Goal: Find specific page/section: Find specific page/section

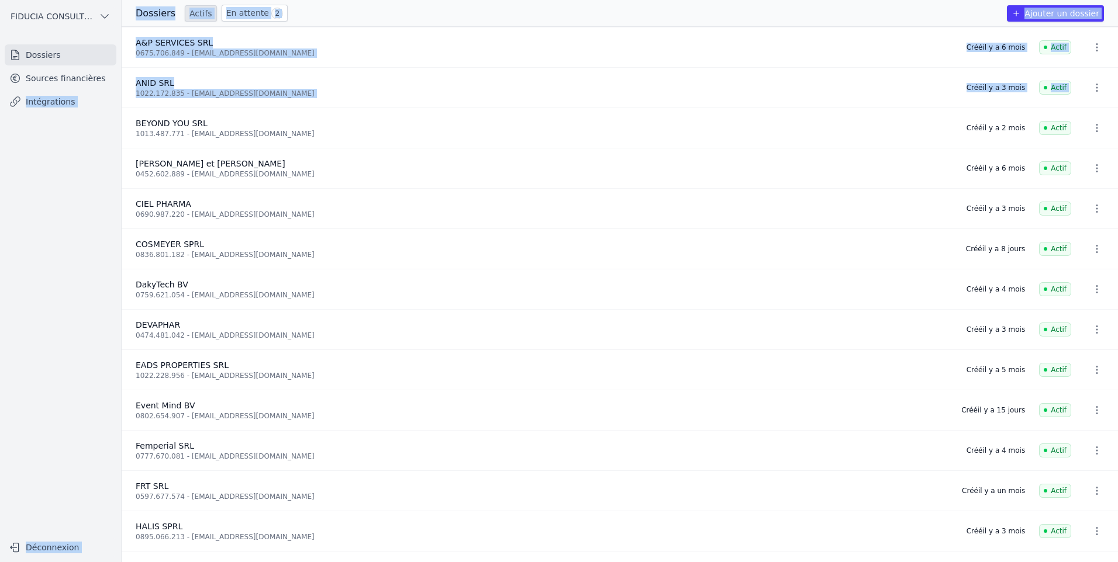
click at [0, 118] on html "Open sidebar FIDUCIA CONSULTING SRL FIDUCIA CONSULTING SRL Dossiers Sources fin…" at bounding box center [559, 281] width 1118 height 562
click at [89, 117] on nav "Dossiers Sources financières Intégrations" at bounding box center [60, 285] width 102 height 482
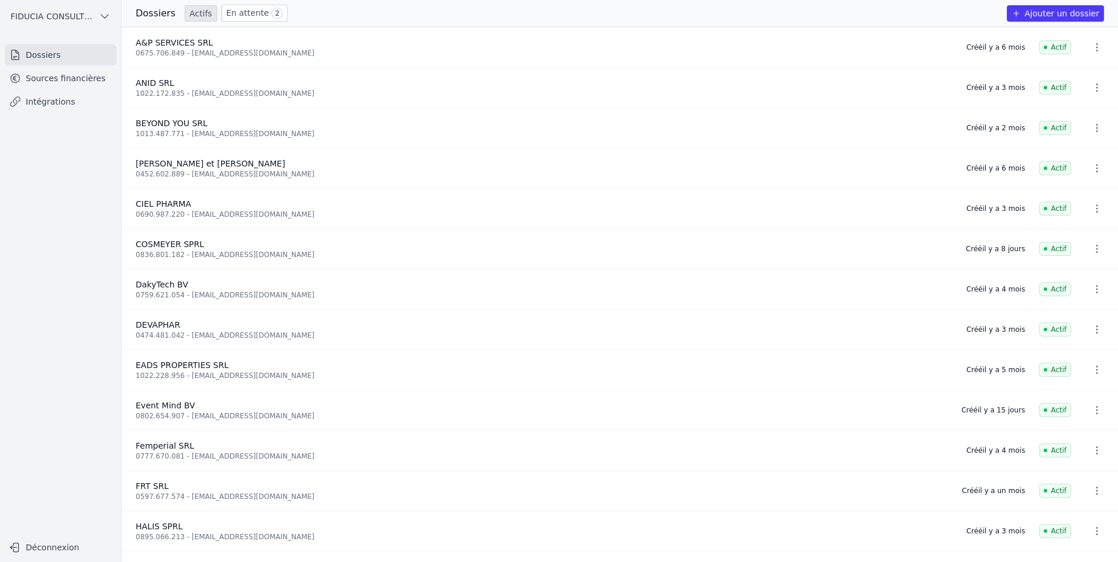
click at [87, 108] on link "Intégrations" at bounding box center [61, 101] width 112 height 21
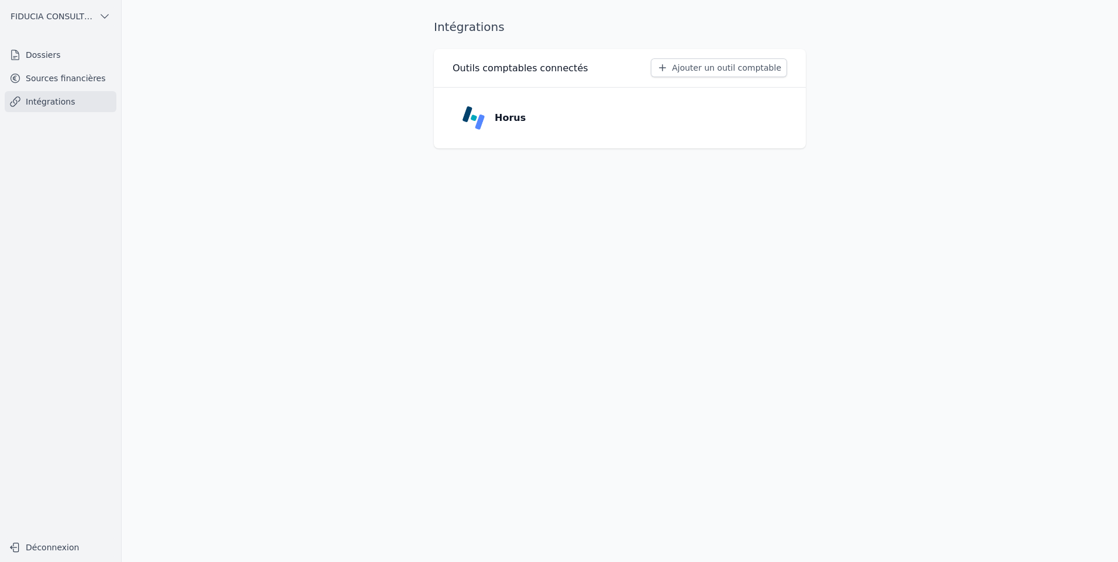
click at [26, 81] on link "Sources financières" at bounding box center [61, 78] width 112 height 21
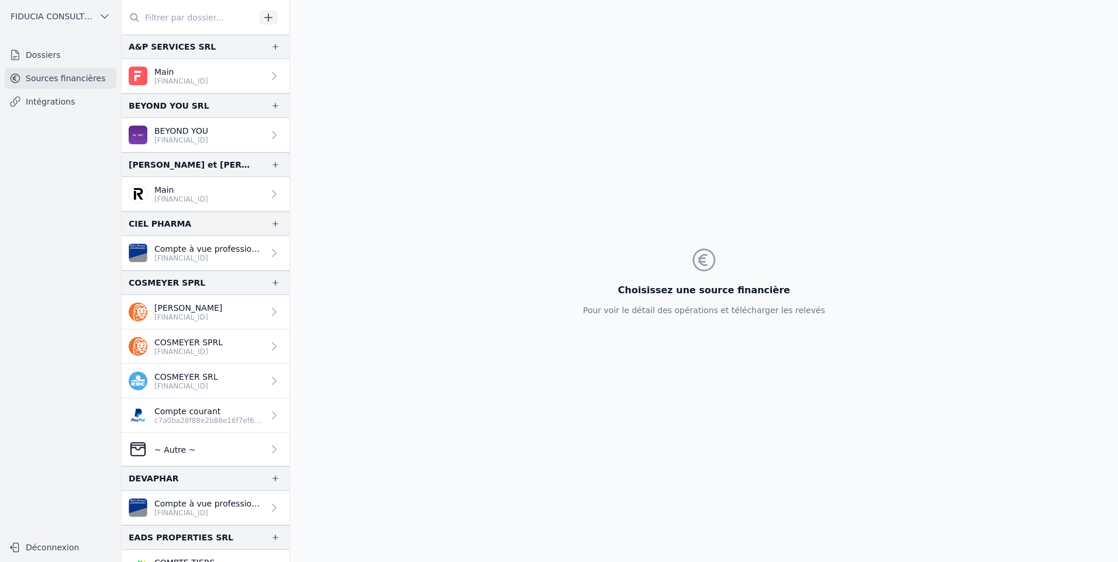
click at [193, 13] on input "text" at bounding box center [188, 17] width 133 height 21
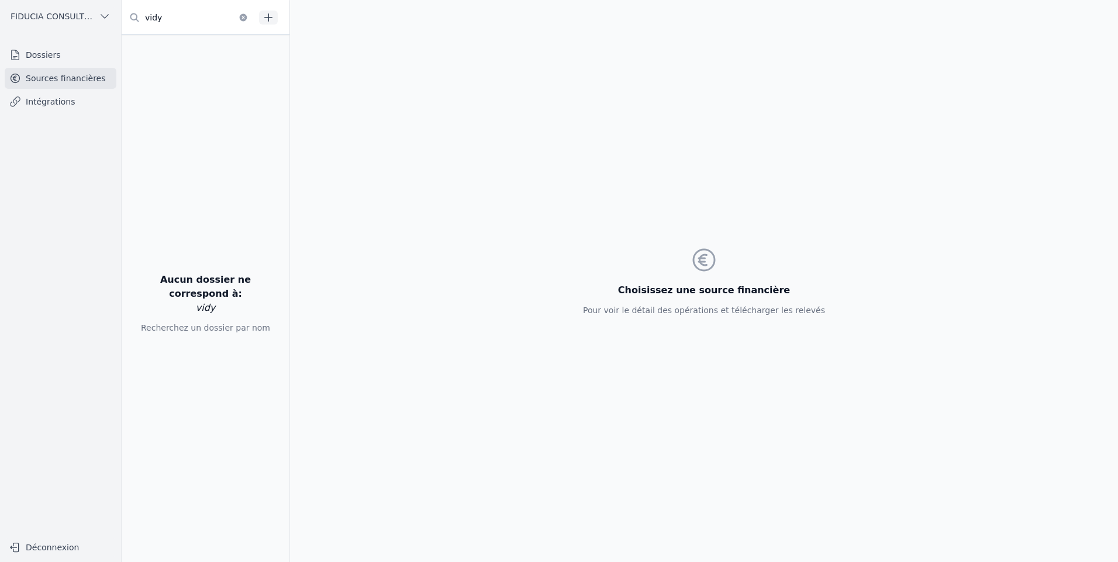
type input "vidy"
click at [46, 51] on link "Dossiers" at bounding box center [61, 54] width 112 height 21
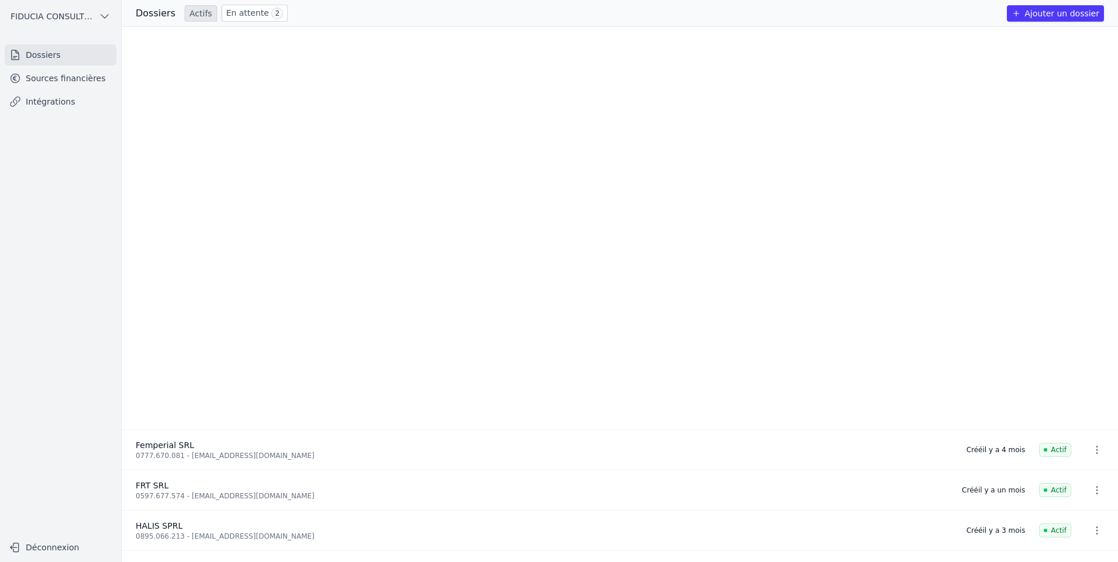
scroll to position [598, 0]
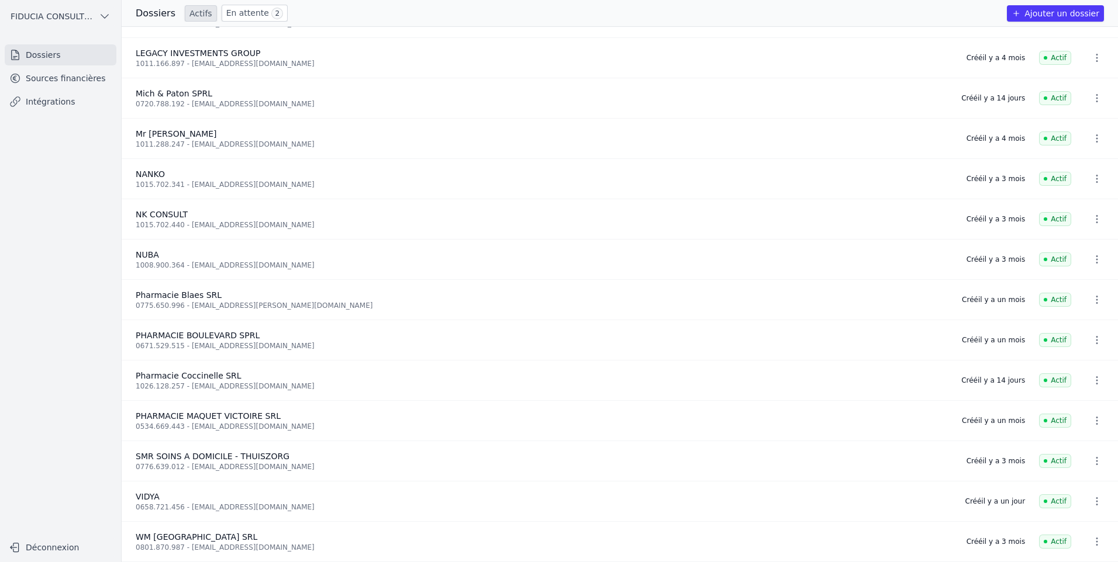
click at [1096, 497] on icon "button" at bounding box center [1097, 501] width 2 height 8
click at [1092, 497] on div at bounding box center [559, 281] width 1118 height 562
click at [70, 92] on link "Intégrations" at bounding box center [61, 101] width 112 height 21
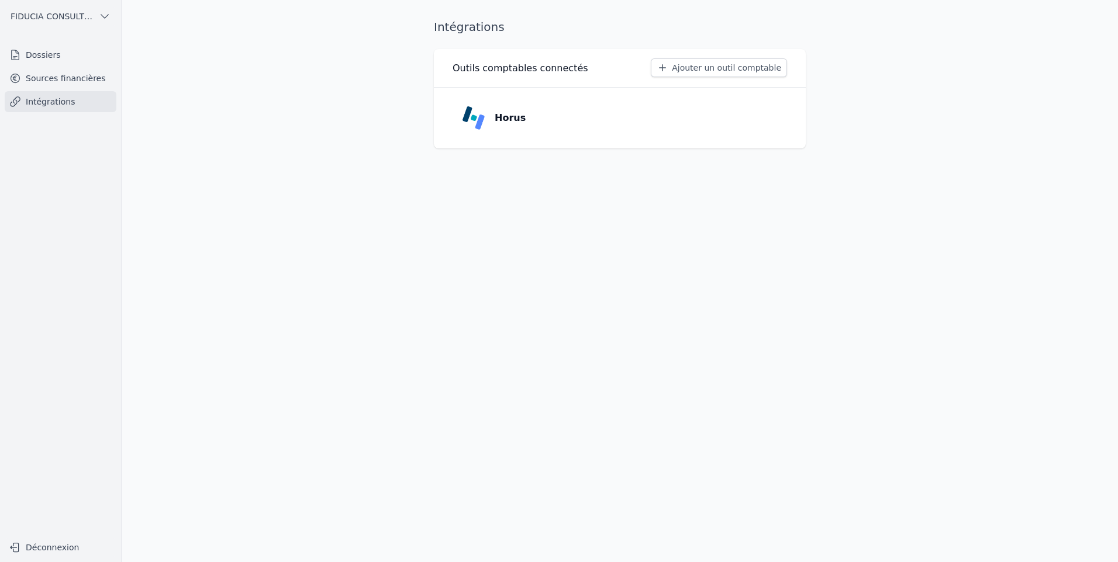
click at [70, 78] on link "Sources financières" at bounding box center [61, 78] width 112 height 21
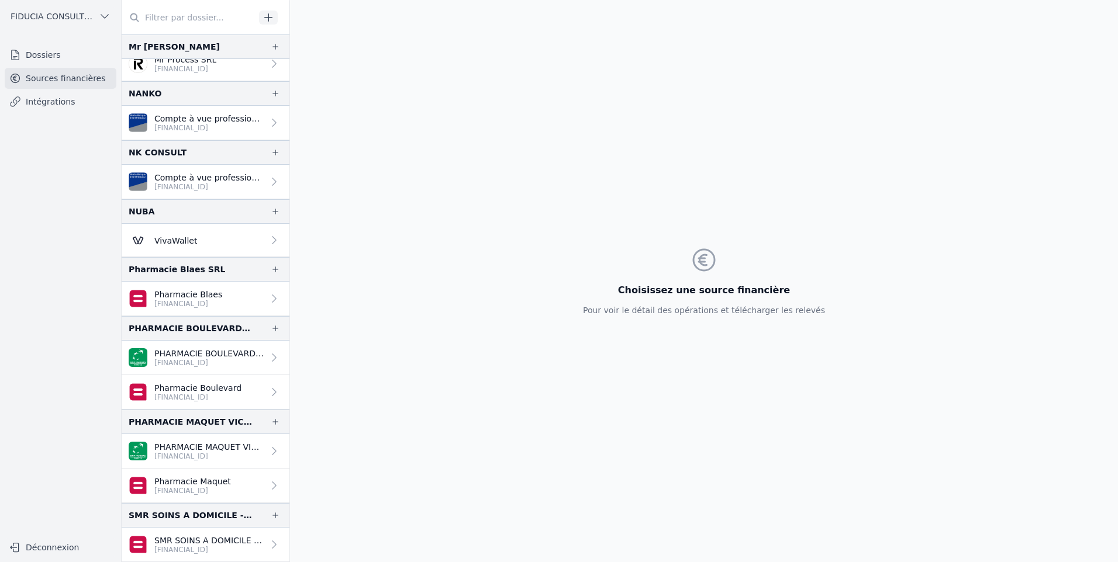
scroll to position [1066, 0]
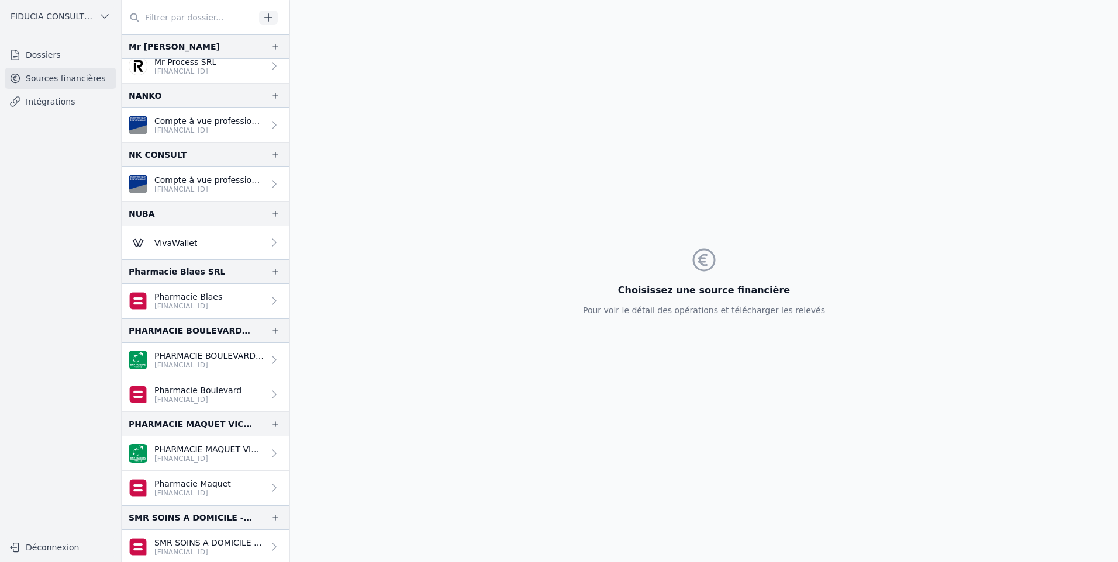
click at [185, 238] on p "VivaWallet" at bounding box center [175, 243] width 43 height 12
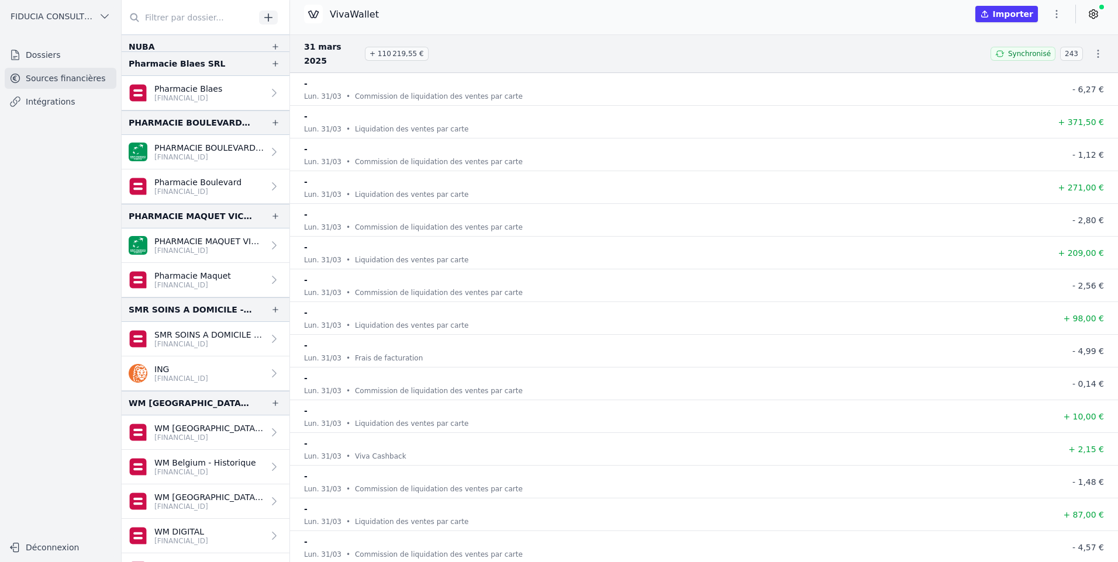
scroll to position [1299, 0]
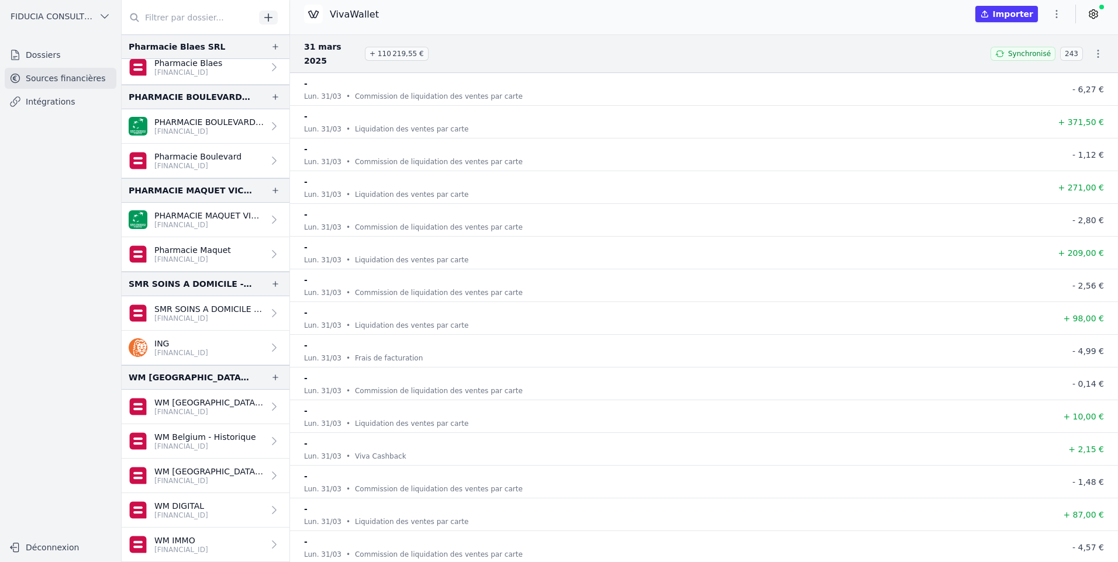
click at [59, 101] on link "Intégrations" at bounding box center [61, 101] width 112 height 21
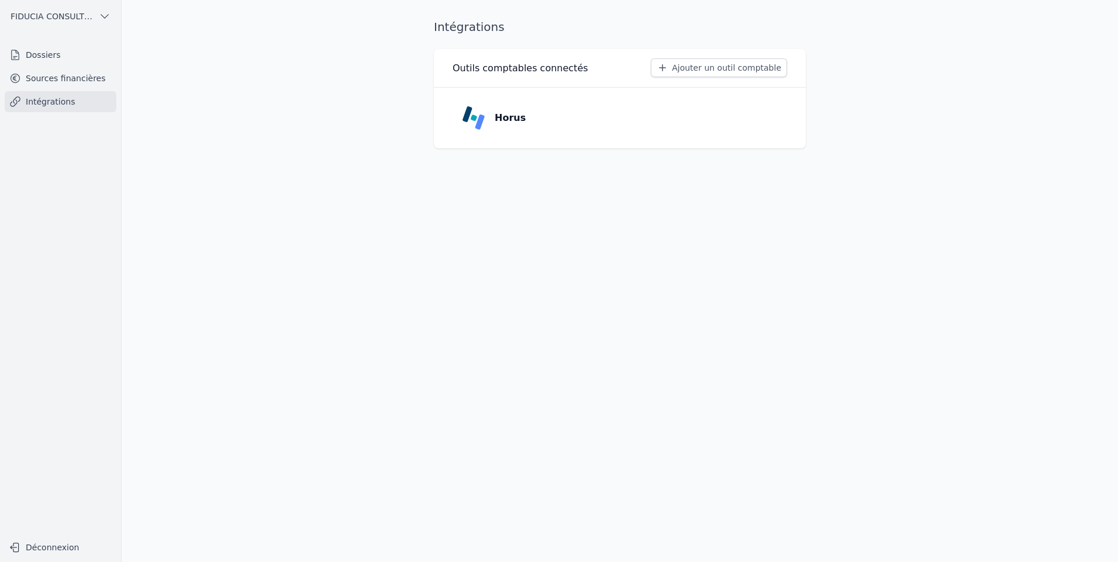
click at [92, 52] on link "Dossiers" at bounding box center [61, 54] width 112 height 21
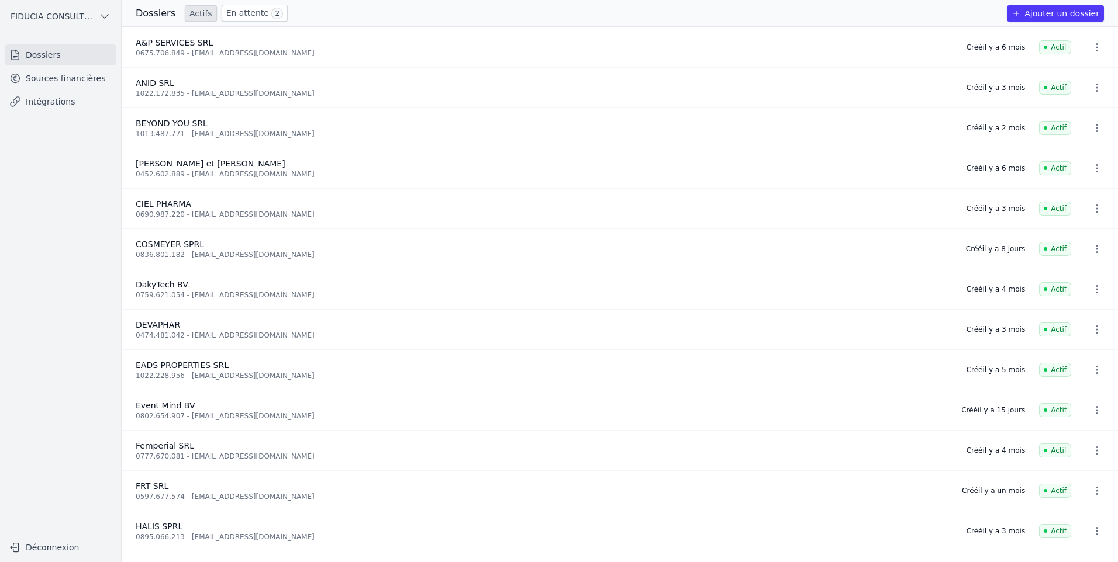
scroll to position [598, 0]
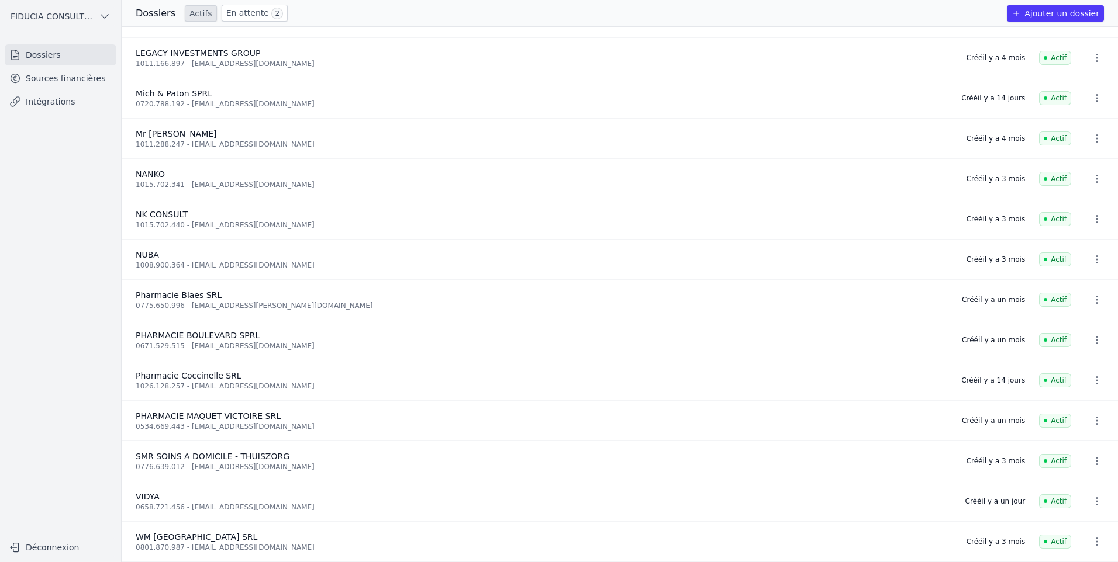
click at [1095, 504] on button "button" at bounding box center [1096, 501] width 23 height 19
click at [845, 503] on div at bounding box center [559, 281] width 1118 height 562
click at [808, 482] on li "VIDYA 0658.721.456 - [EMAIL_ADDRESS][DOMAIN_NAME] Créé il y a un jour Actif" at bounding box center [620, 502] width 996 height 40
click at [78, 109] on link "Intégrations" at bounding box center [61, 101] width 112 height 21
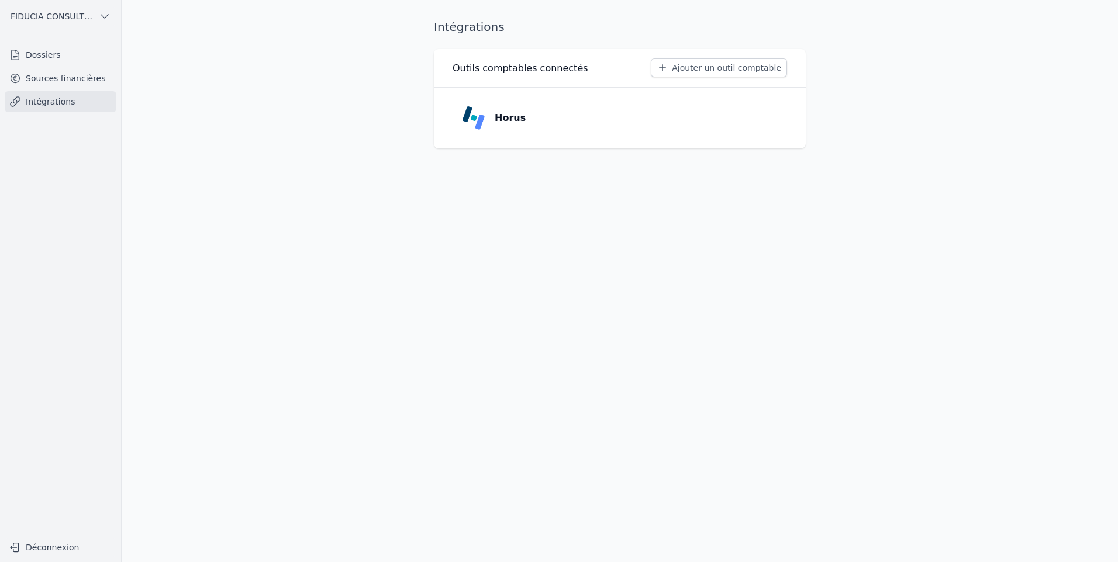
click at [0, 67] on div "FIDUCIA CONSULTING SRL Dossiers Sources financières Intégrations Déconnexion" at bounding box center [61, 281] width 122 height 562
copy ul "Dossiers"
click at [92, 79] on link "Sources financières" at bounding box center [61, 78] width 112 height 21
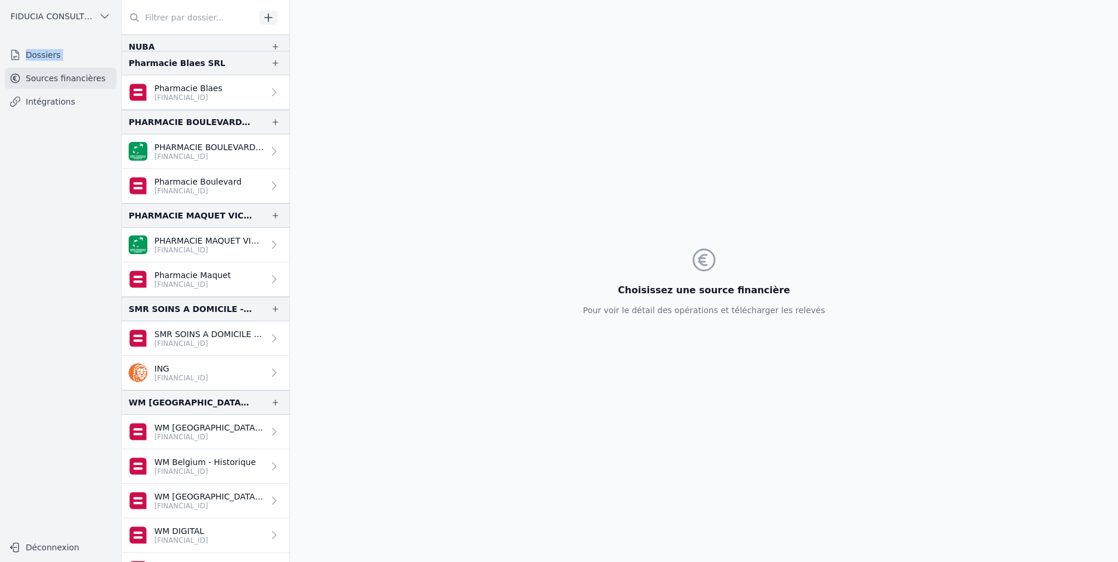
scroll to position [1299, 0]
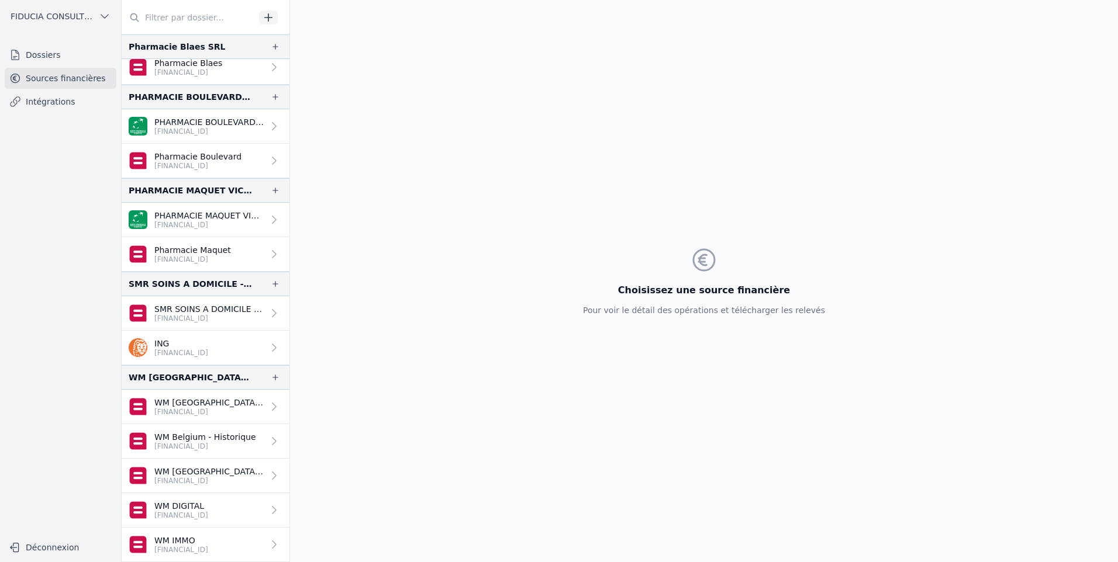
click at [170, 29] on div at bounding box center [206, 17] width 168 height 35
click at [181, 10] on input "text" at bounding box center [188, 17] width 133 height 21
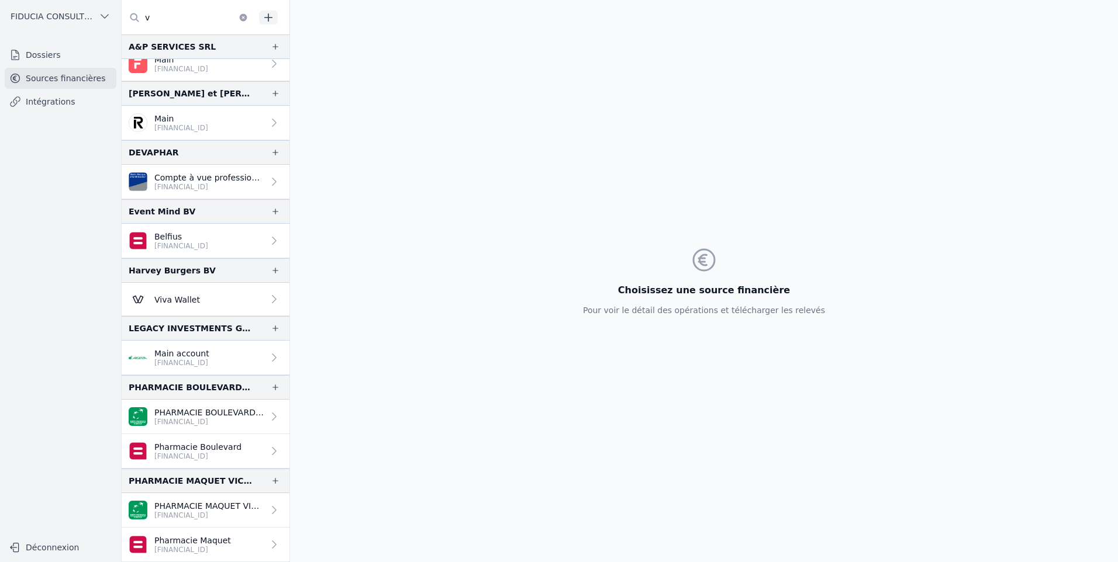
scroll to position [0, 0]
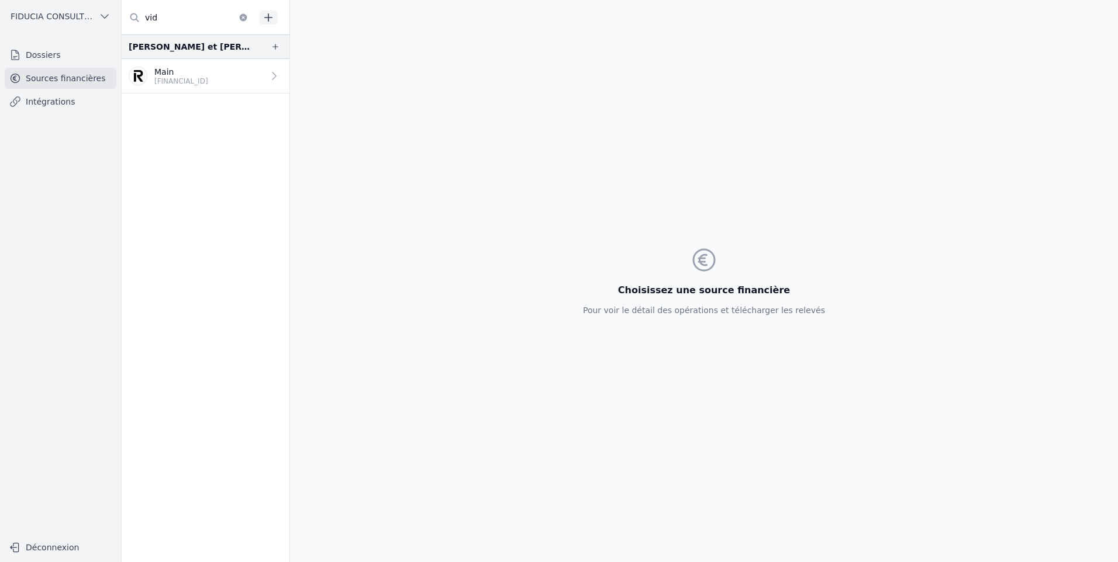
type input "vid"
click at [175, 84] on p "[FINANCIAL_ID]" at bounding box center [181, 81] width 54 height 9
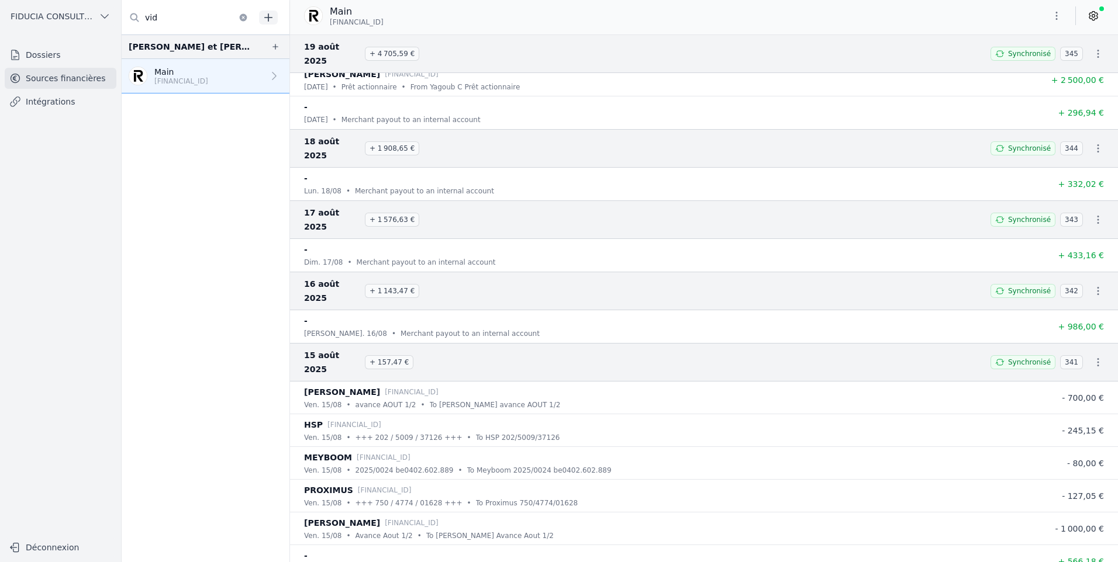
scroll to position [4910, 0]
drag, startPoint x: 174, startPoint y: 24, endPoint x: 122, endPoint y: 25, distance: 52.6
click at [122, 25] on input "vid" at bounding box center [188, 17] width 133 height 21
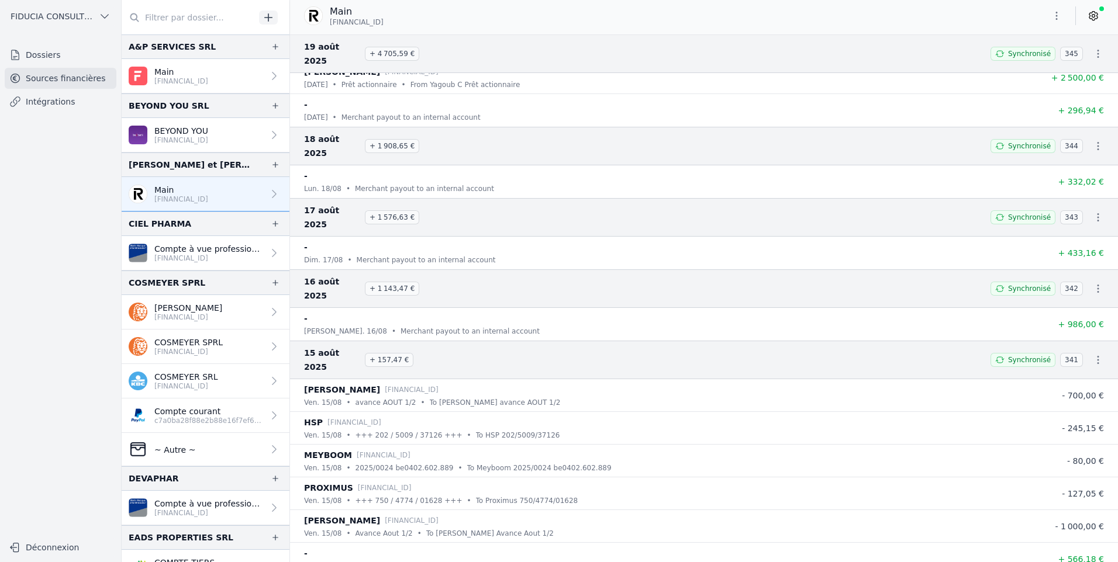
click at [63, 105] on link "Intégrations" at bounding box center [61, 101] width 112 height 21
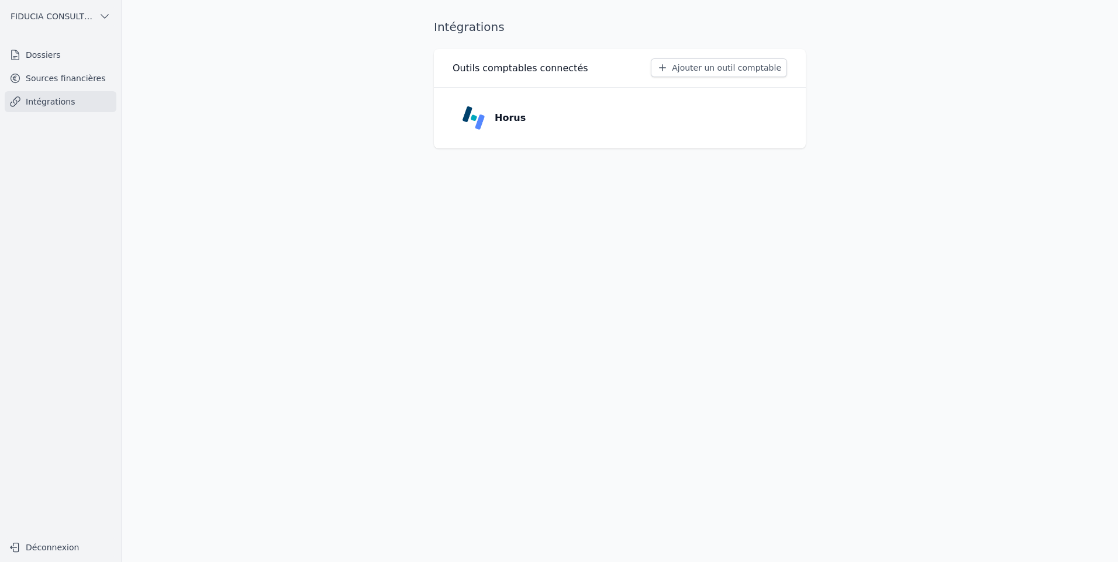
click at [69, 54] on link "Dossiers" at bounding box center [61, 54] width 112 height 21
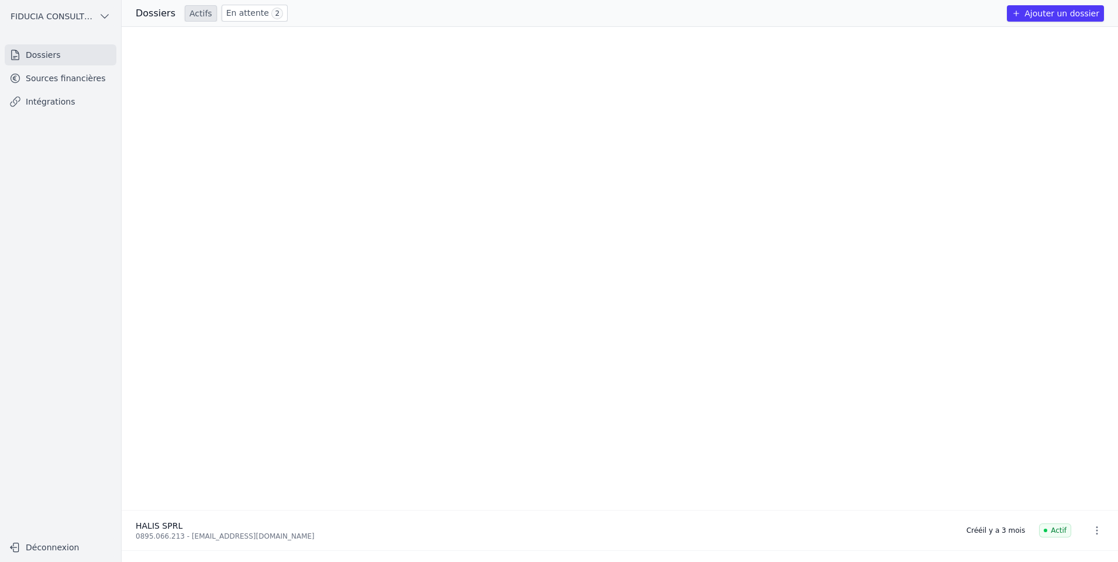
scroll to position [598, 0]
